Goal: Task Accomplishment & Management: Use online tool/utility

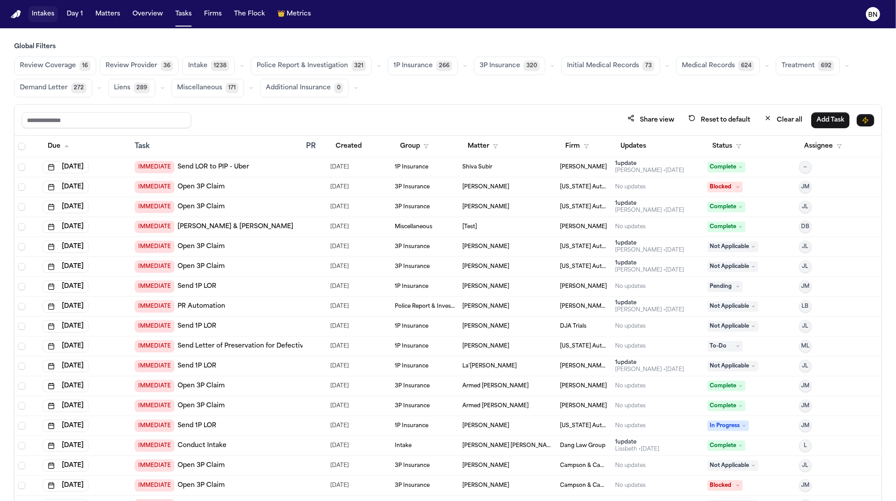
click at [42, 4] on nav "Intakes Day 1 Matters Overview Tasks Firms The Flock 👑 Metrics BN" at bounding box center [448, 14] width 896 height 28
click at [42, 12] on button "Intakes" at bounding box center [43, 14] width 30 height 16
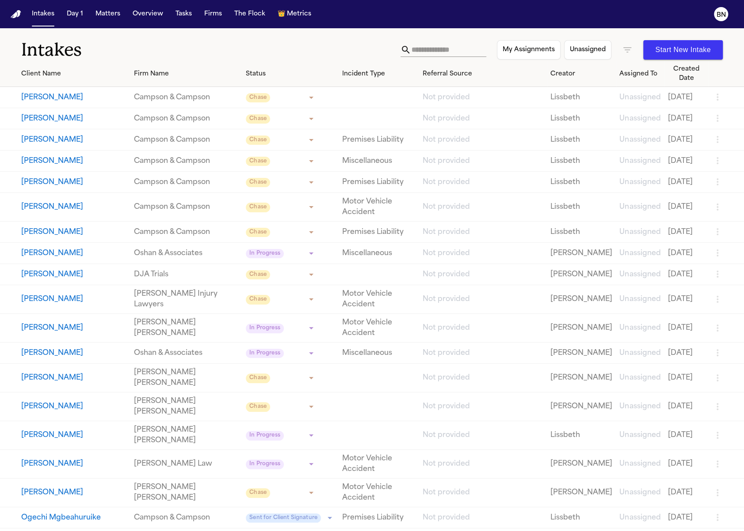
click at [109, 500] on button "Ogechi Mgbeahuruike" at bounding box center [74, 518] width 106 height 11
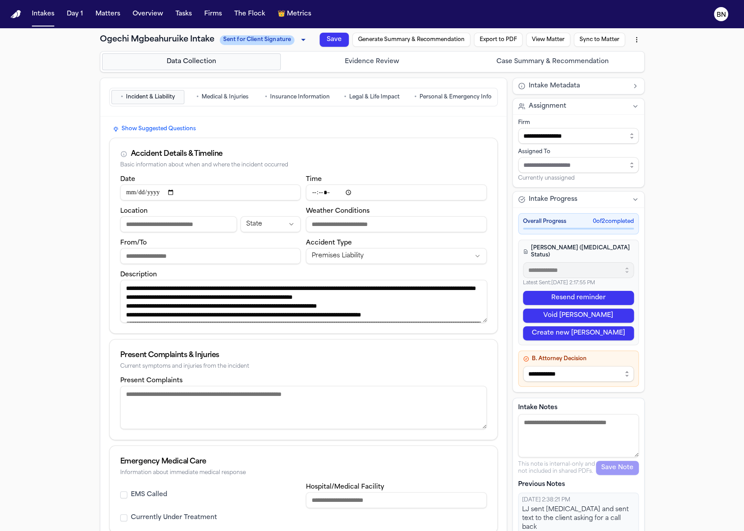
click at [505, 41] on button "Export to PDF" at bounding box center [498, 40] width 49 height 14
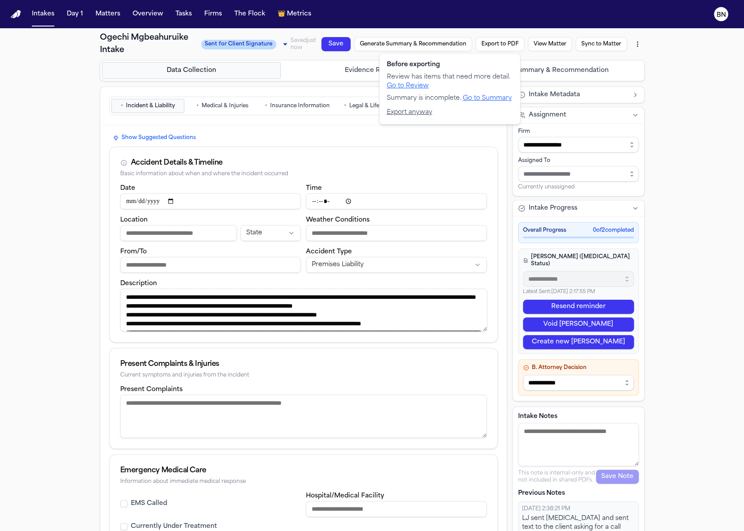
click at [416, 111] on button "Export anyway" at bounding box center [409, 112] width 46 height 9
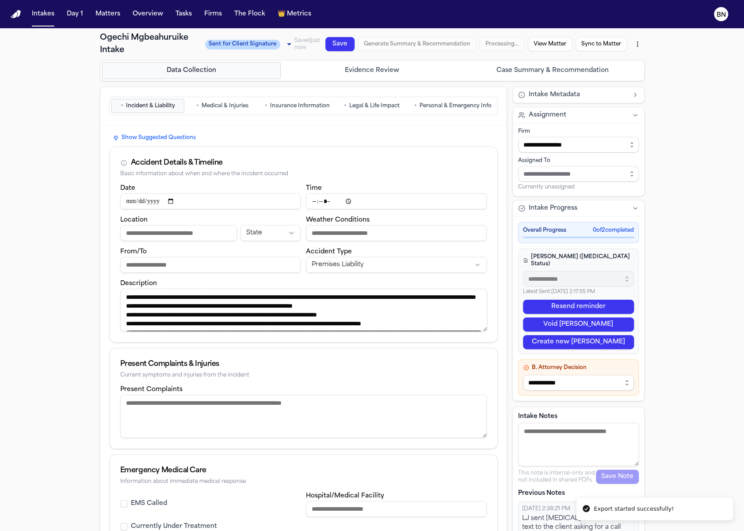
click at [525, 72] on button "Case Summary & Recommendation" at bounding box center [552, 70] width 179 height 17
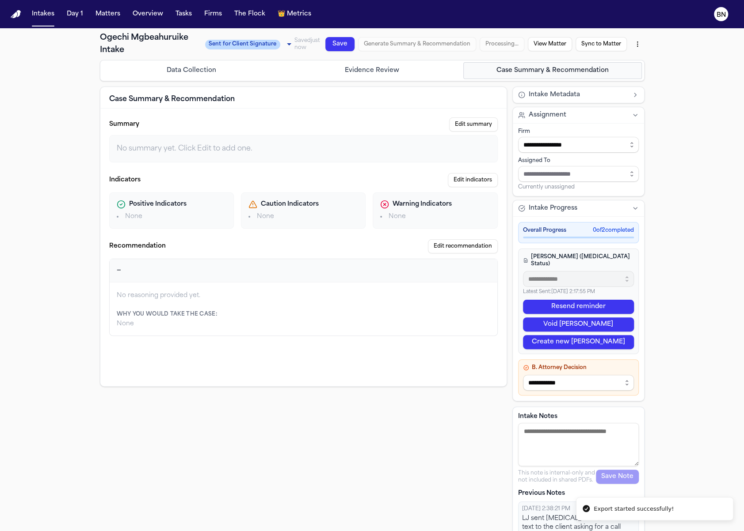
click at [220, 74] on button "Data Collection" at bounding box center [191, 70] width 179 height 17
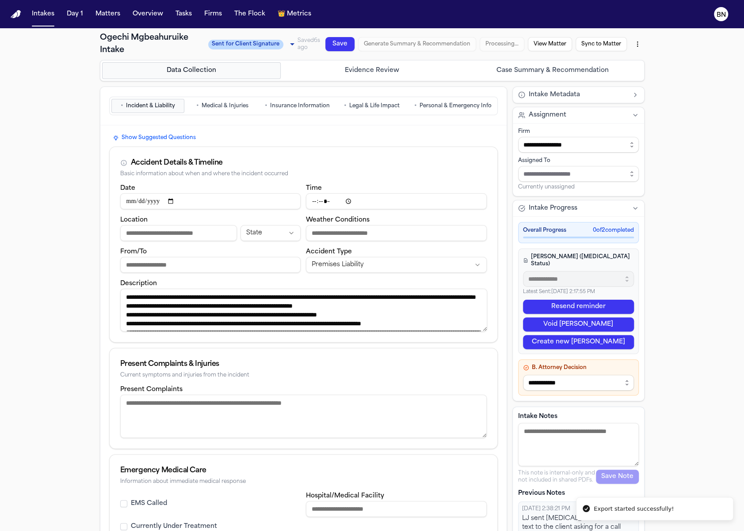
click at [528, 73] on button "Case Summary & Recommendation" at bounding box center [552, 70] width 179 height 17
